Goal: Task Accomplishment & Management: Use online tool/utility

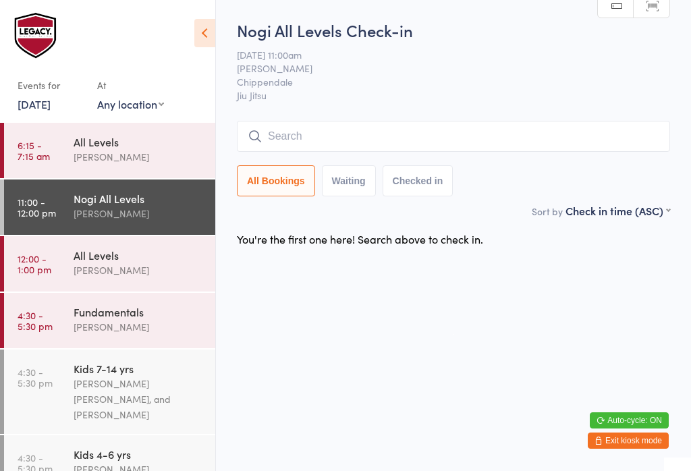
click at [580, 139] on input "search" at bounding box center [453, 136] width 433 height 31
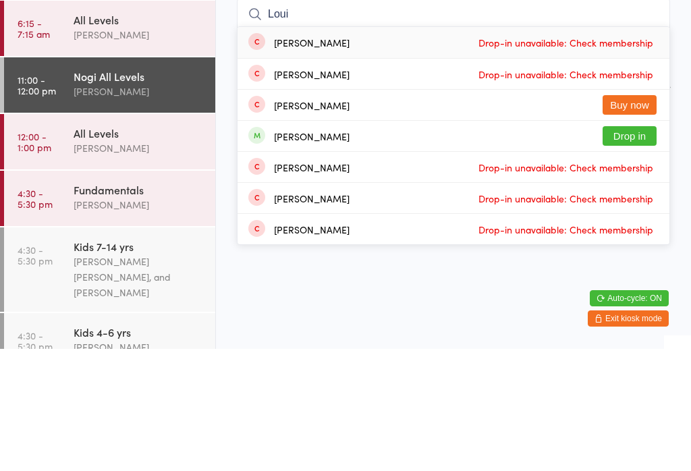
type input "Loui"
click at [649, 248] on button "Drop in" at bounding box center [630, 258] width 54 height 20
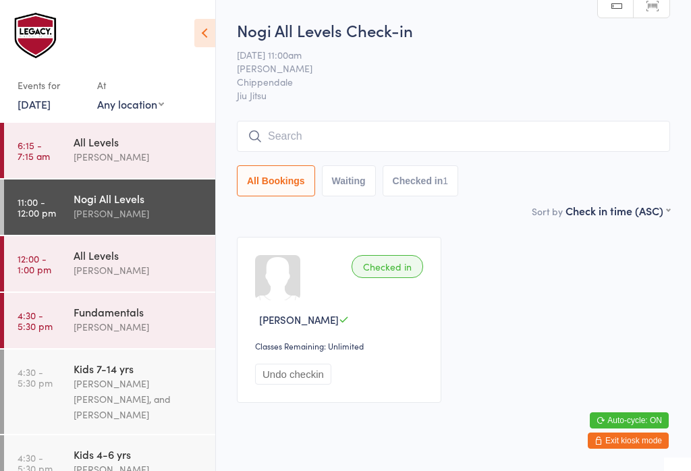
click at [402, 136] on input "search" at bounding box center [453, 136] width 433 height 31
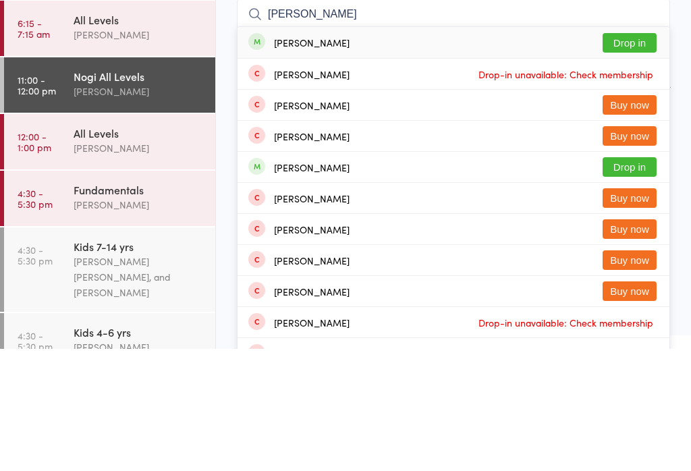
type input "Jack mur"
click at [631, 155] on button "Drop in" at bounding box center [630, 165] width 54 height 20
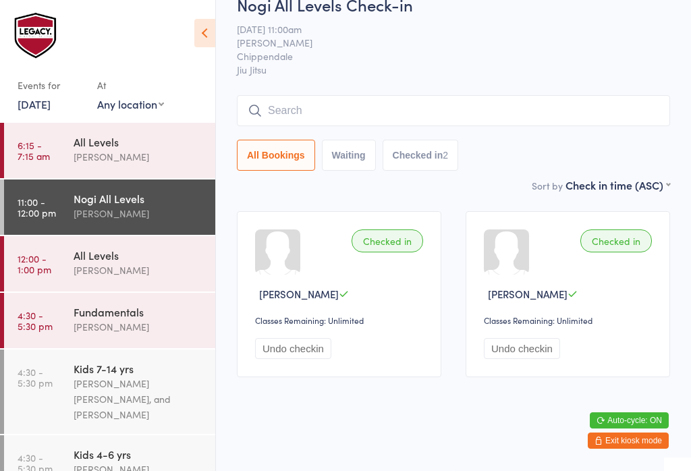
click at [445, 86] on div "Nogi All Levels Check-in 15 Oct 11:00am Werique Oliveira Chippendale Jiu Jitsu …" at bounding box center [453, 85] width 433 height 184
click at [348, 103] on input "search" at bounding box center [453, 110] width 433 height 31
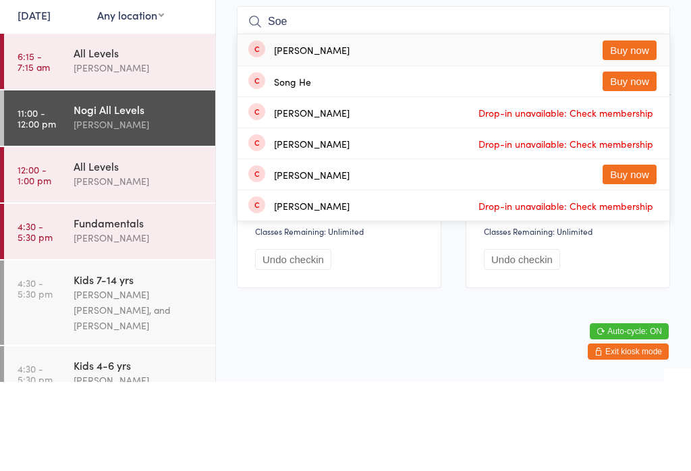
type input "Soe"
click at [629, 130] on button "Buy now" at bounding box center [630, 140] width 54 height 20
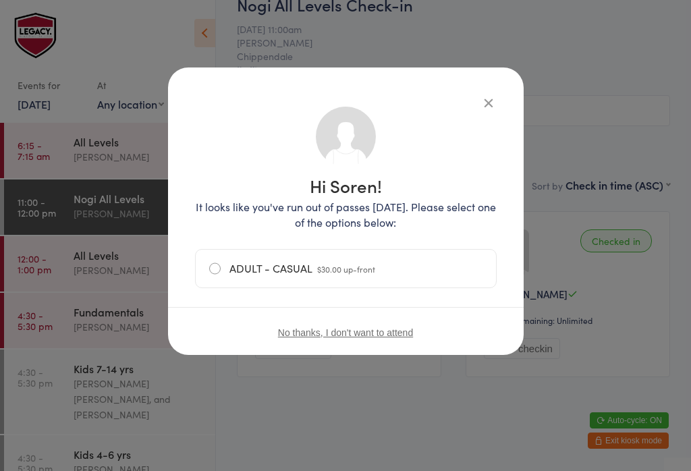
click at [217, 258] on label "ADULT - CASUAL $30.00 up-front" at bounding box center [345, 269] width 273 height 38
click at [0, 0] on input "ADULT - CASUAL $30.00 up-front" at bounding box center [0, 0] width 0 height 0
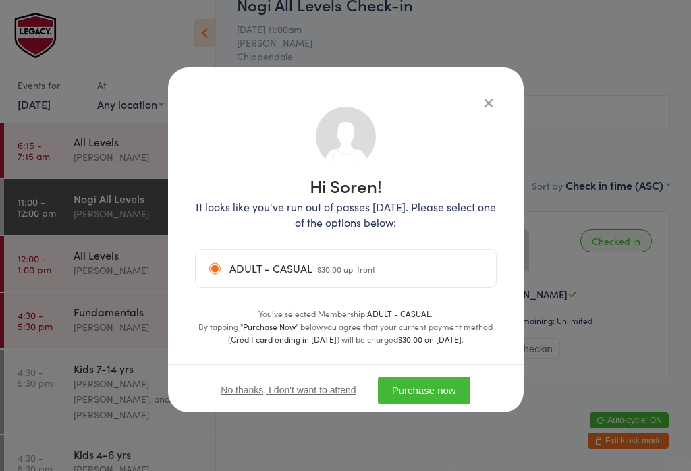
click at [437, 391] on button "Purchase now" at bounding box center [424, 391] width 92 height 28
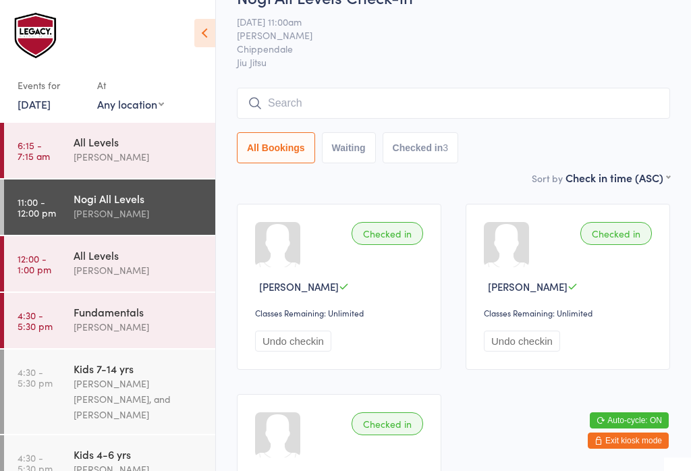
click at [402, 96] on input "search" at bounding box center [453, 103] width 433 height 31
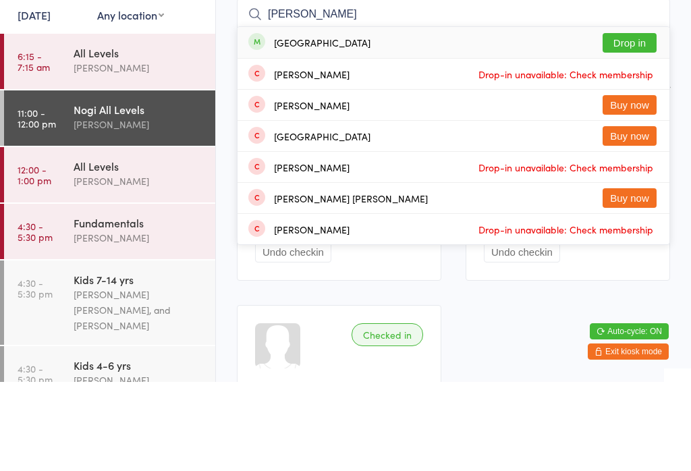
type input "Jin"
click at [622, 122] on button "Drop in" at bounding box center [630, 132] width 54 height 20
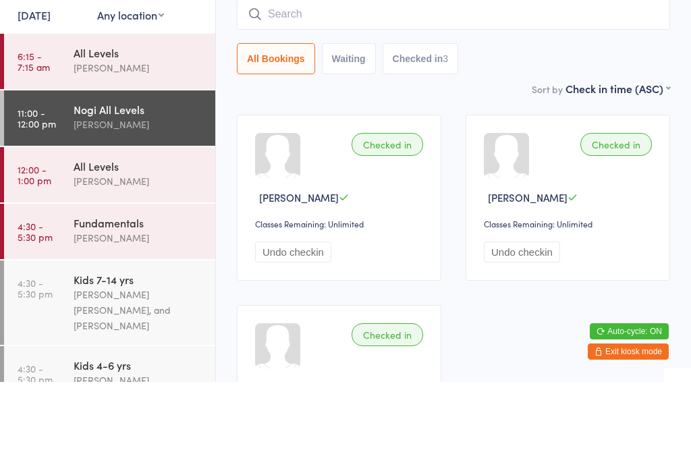
scroll to position [122, 0]
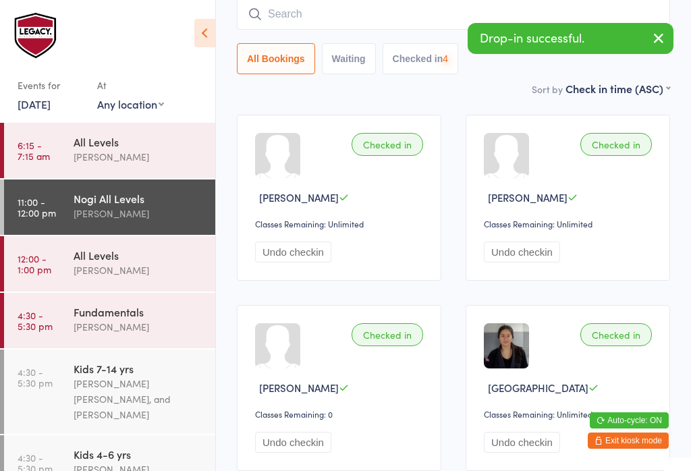
click at [130, 269] on div "[PERSON_NAME]" at bounding box center [139, 271] width 130 height 16
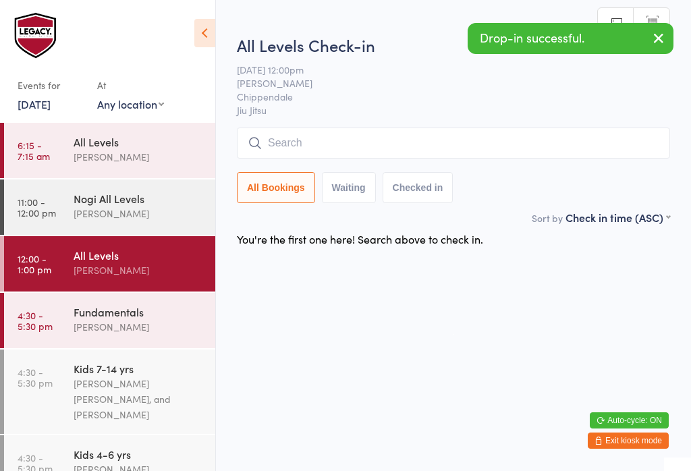
click at [472, 146] on input "search" at bounding box center [453, 143] width 433 height 31
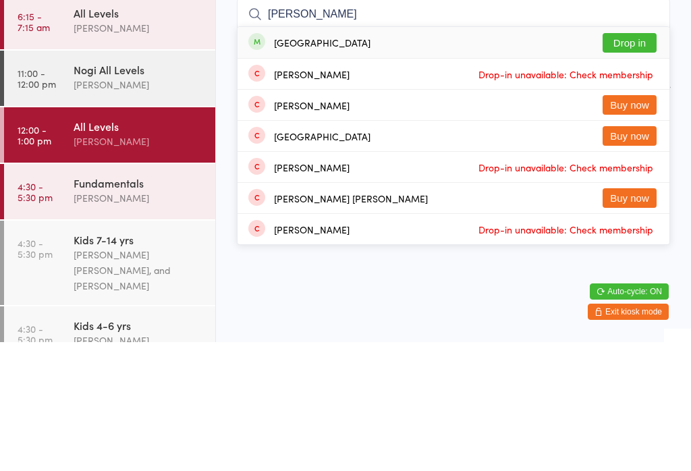
type input "Jin"
click at [634, 162] on button "Drop in" at bounding box center [630, 172] width 54 height 20
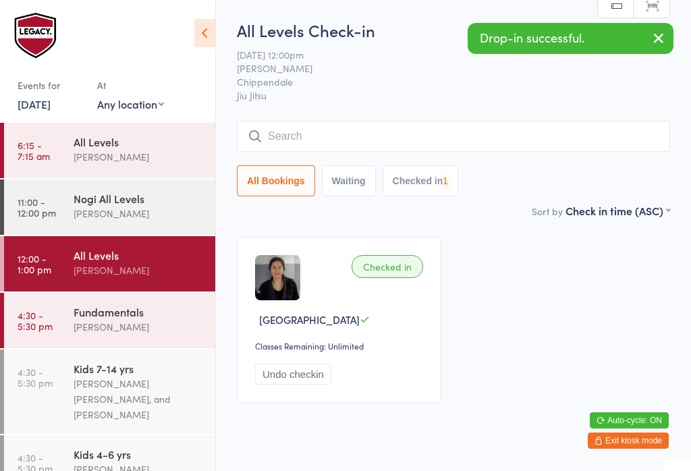
click at [146, 202] on div "Nogi All Levels" at bounding box center [139, 198] width 130 height 15
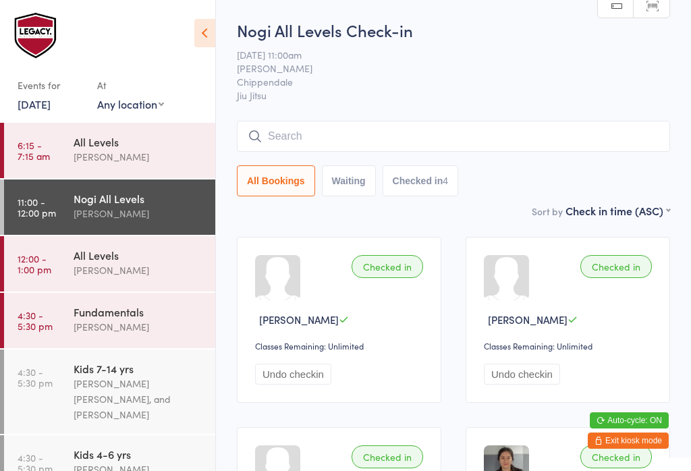
click at [304, 143] on input "search" at bounding box center [453, 136] width 433 height 31
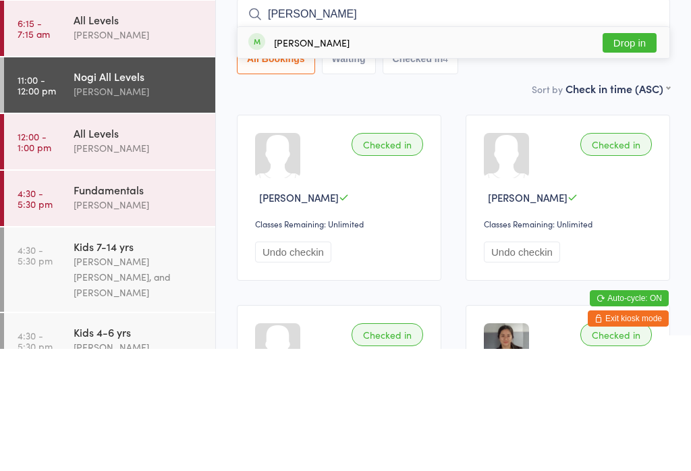
type input "Neil"
click at [626, 155] on button "Drop in" at bounding box center [630, 165] width 54 height 20
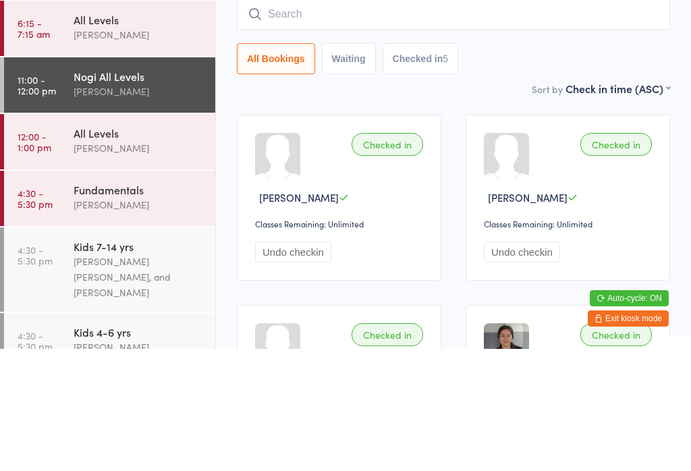
click at [480, 237] on div "Checked in Jack Murphy Classes Remaining: Unlimited Undo checkin" at bounding box center [568, 320] width 204 height 166
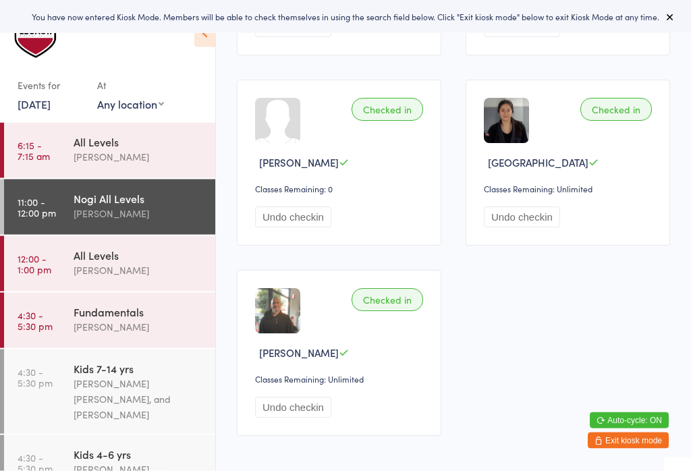
scroll to position [349, 0]
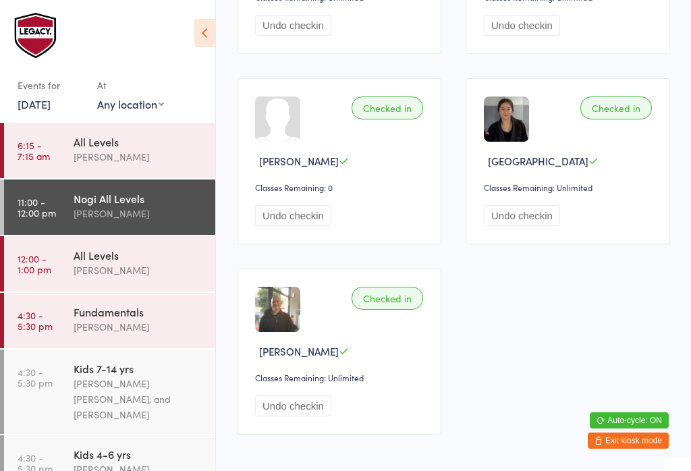
click at [271, 324] on img at bounding box center [277, 309] width 45 height 45
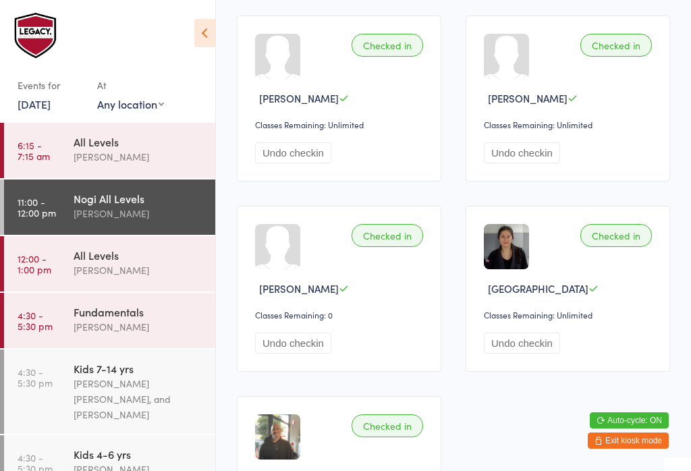
scroll to position [0, 0]
